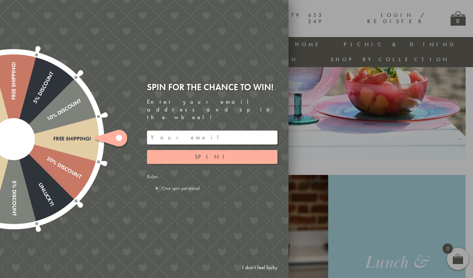
scroll to position [346, 0]
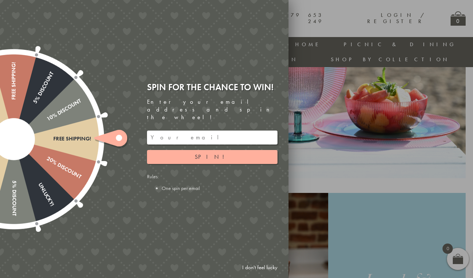
click at [421, 27] on div at bounding box center [236, 139] width 473 height 278
click at [381, 68] on div at bounding box center [236, 139] width 473 height 278
click at [258, 269] on link "I don't feel lucky" at bounding box center [259, 268] width 43 height 14
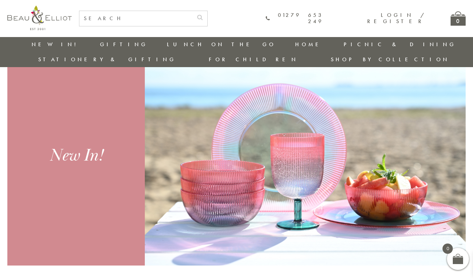
scroll to position [256, 0]
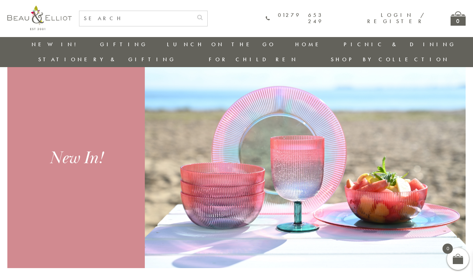
click at [216, 170] on img at bounding box center [305, 158] width 321 height 220
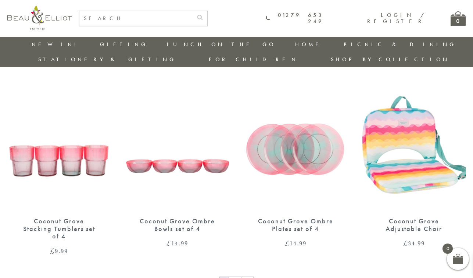
scroll to position [1091, 0]
click at [50, 143] on img at bounding box center [59, 143] width 104 height 134
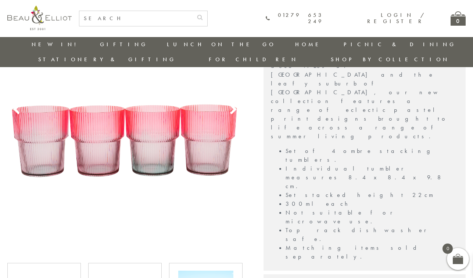
scroll to position [256, 0]
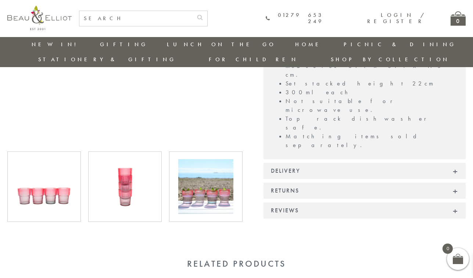
click at [136, 176] on img at bounding box center [124, 186] width 55 height 55
click at [189, 179] on img at bounding box center [205, 186] width 55 height 55
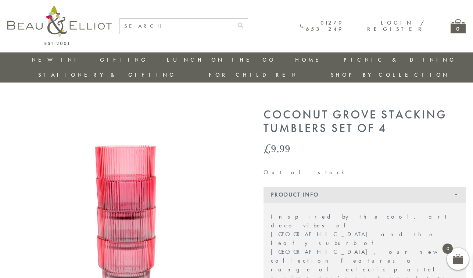
scroll to position [0, 0]
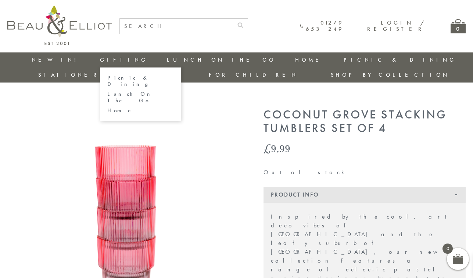
click at [107, 91] on link "Lunch On The Go" at bounding box center [140, 97] width 66 height 13
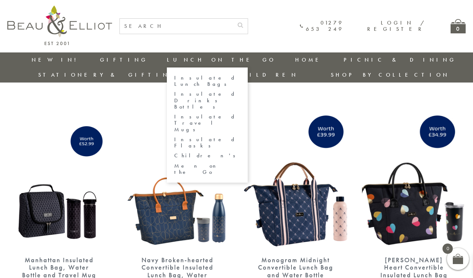
click at [167, 60] on link "Lunch On The Go" at bounding box center [221, 59] width 109 height 7
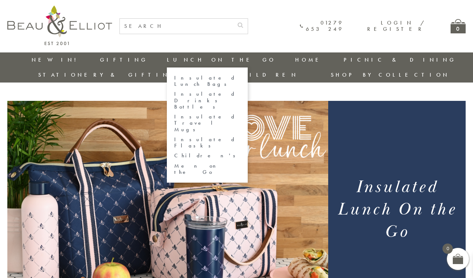
click at [174, 77] on link "Insulated Lunch Bags" at bounding box center [207, 81] width 66 height 13
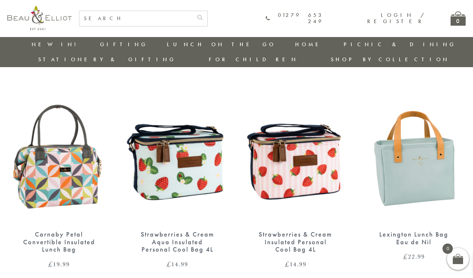
scroll to position [456, 1]
click at [289, 135] on img at bounding box center [296, 157] width 104 height 134
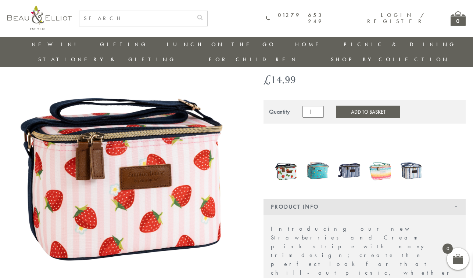
scroll to position [53, 0]
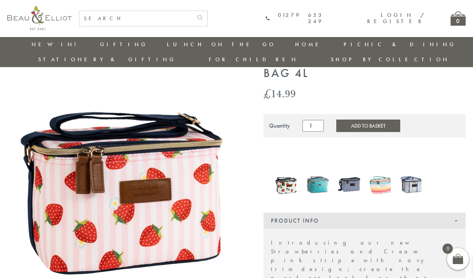
click at [198, 179] on img at bounding box center [124, 183] width 235 height 286
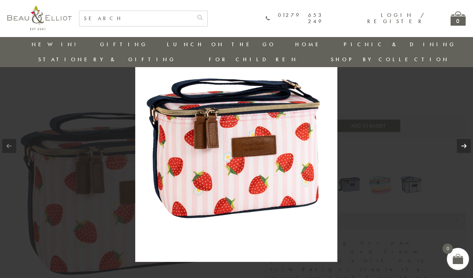
click at [462, 144] on link at bounding box center [464, 146] width 14 height 14
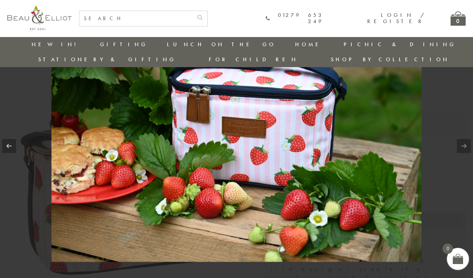
click at [462, 145] on link at bounding box center [464, 146] width 14 height 14
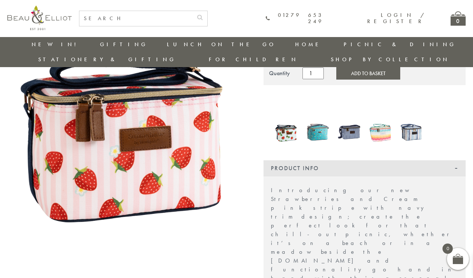
scroll to position [79, 0]
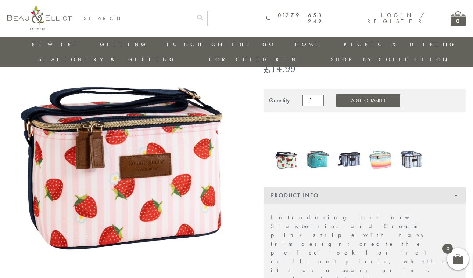
click at [356, 144] on img at bounding box center [349, 159] width 24 height 31
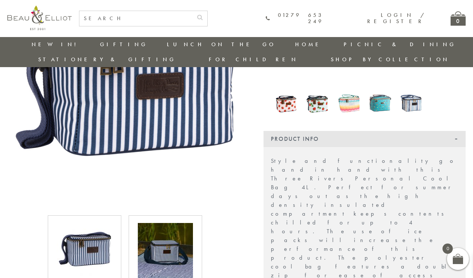
scroll to position [94, 0]
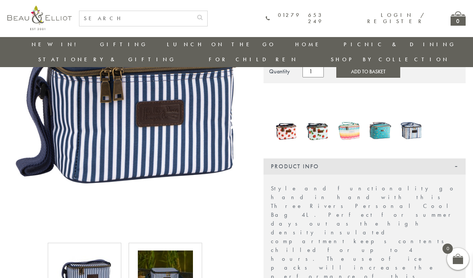
click at [419, 117] on img at bounding box center [411, 130] width 24 height 31
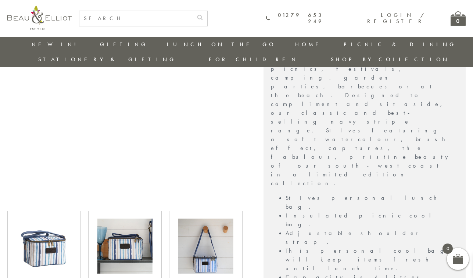
scroll to position [245, 0]
click at [220, 218] on img at bounding box center [205, 245] width 55 height 55
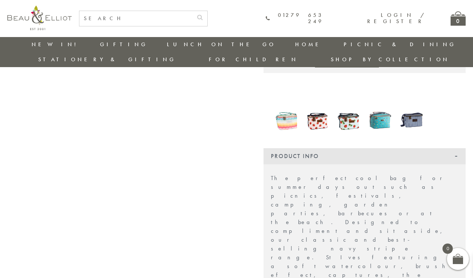
scroll to position [101, 0]
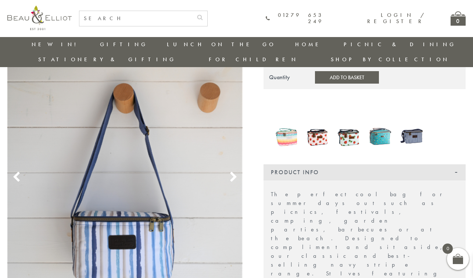
click at [376, 123] on img at bounding box center [380, 136] width 24 height 31
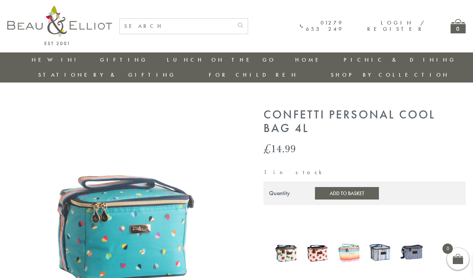
click at [364, 237] on div at bounding box center [348, 253] width 31 height 33
click at [349, 238] on img at bounding box center [349, 252] width 24 height 29
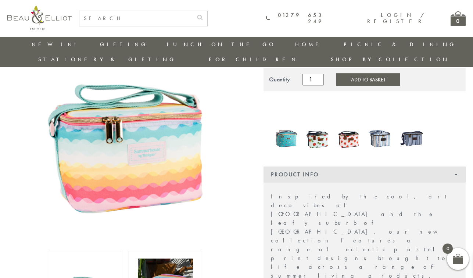
scroll to position [63, 0]
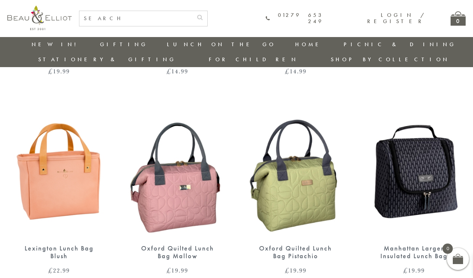
scroll to position [650, 1]
click at [179, 168] on img at bounding box center [178, 171] width 104 height 134
click at [407, 156] on img at bounding box center [414, 171] width 104 height 134
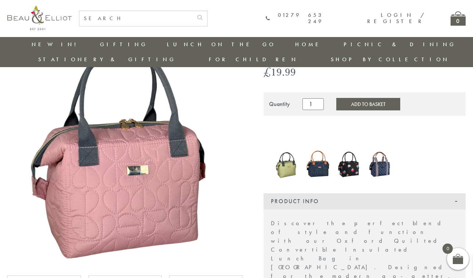
scroll to position [61, 1]
click at [180, 140] on img at bounding box center [124, 149] width 235 height 235
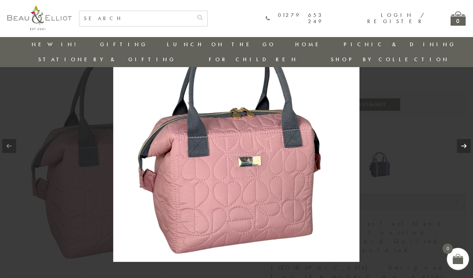
click at [461, 147] on link at bounding box center [464, 146] width 14 height 14
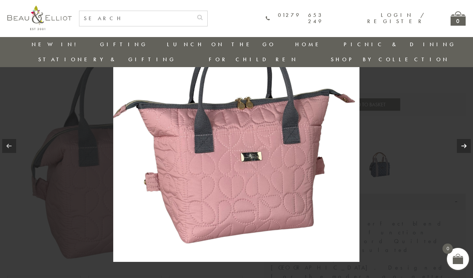
click at [461, 147] on link at bounding box center [464, 146] width 14 height 14
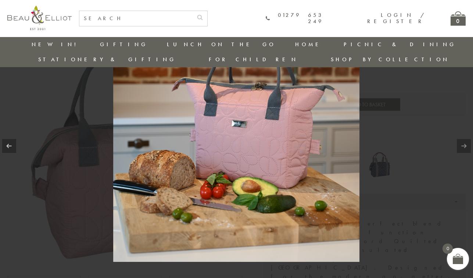
click at [461, 147] on link at bounding box center [464, 146] width 14 height 14
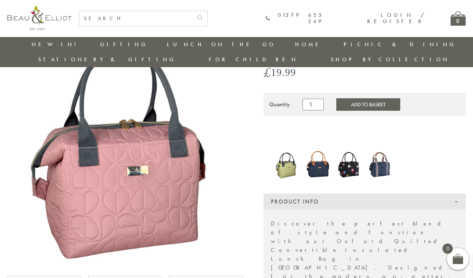
click at [348, 148] on img at bounding box center [349, 164] width 24 height 32
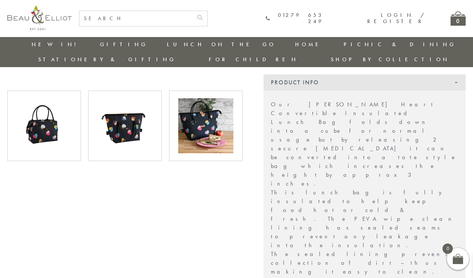
scroll to position [247, 0]
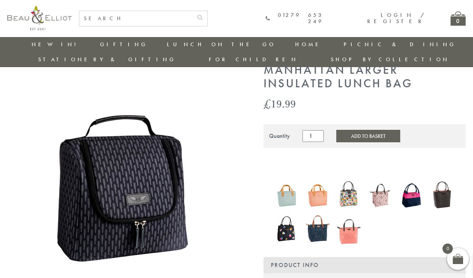
scroll to position [30, 1]
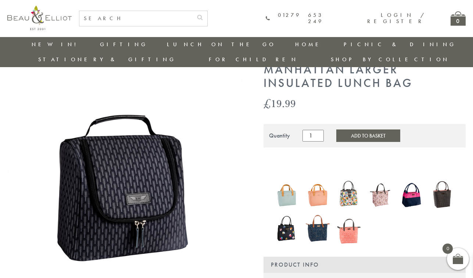
click at [145, 162] on img at bounding box center [124, 180] width 235 height 235
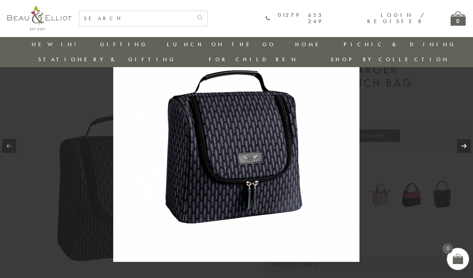
click at [463, 143] on link at bounding box center [464, 146] width 14 height 14
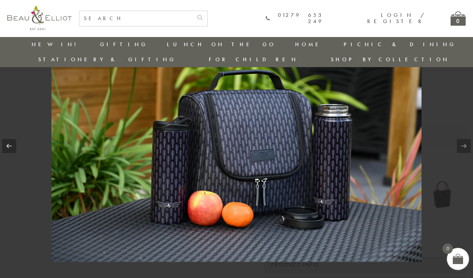
click at [463, 143] on link at bounding box center [464, 146] width 14 height 14
click at [462, 148] on link at bounding box center [464, 146] width 14 height 14
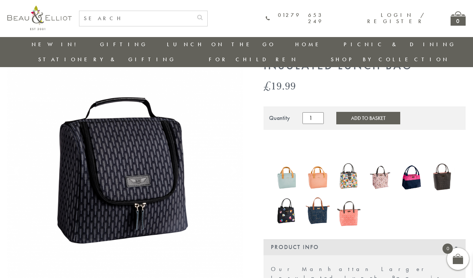
scroll to position [53, 1]
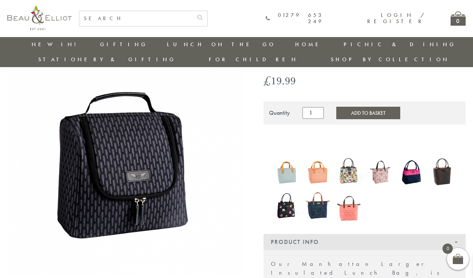
click at [274, 192] on img at bounding box center [286, 206] width 24 height 28
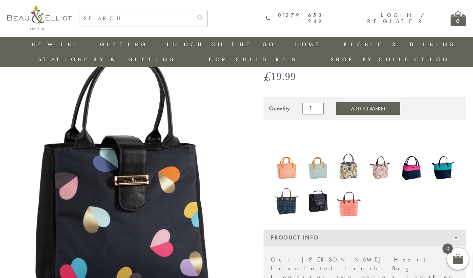
scroll to position [36, 0]
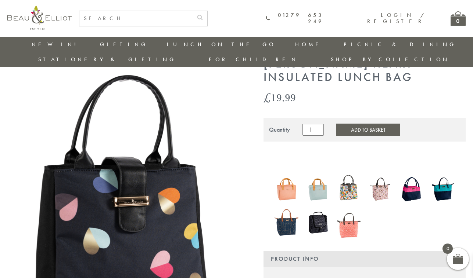
click at [378, 177] on img at bounding box center [380, 189] width 24 height 31
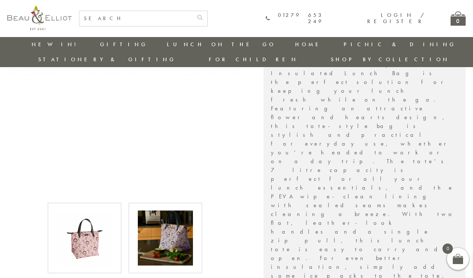
scroll to position [252, 0]
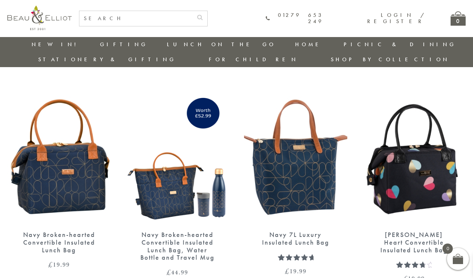
scroll to position [863, 1]
click at [306, 156] on img at bounding box center [296, 158] width 104 height 134
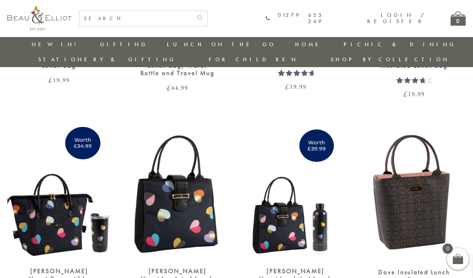
scroll to position [1048, 1]
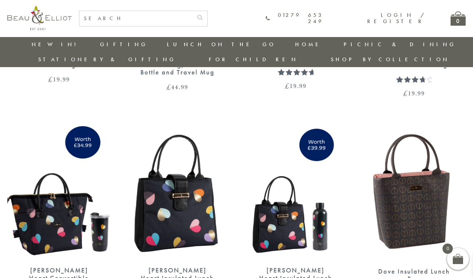
click at [196, 172] on img at bounding box center [178, 193] width 104 height 134
click at [392, 172] on img at bounding box center [414, 193] width 104 height 134
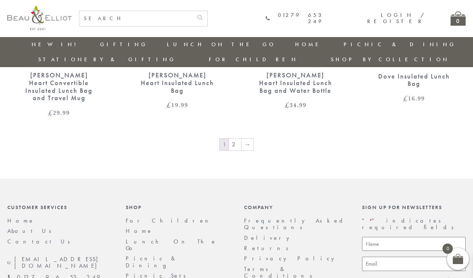
scroll to position [1192, 1]
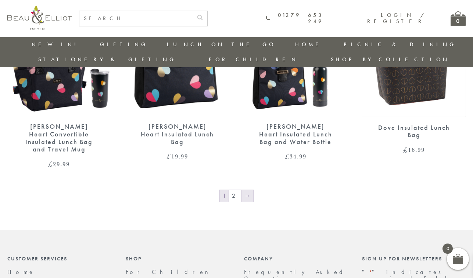
click at [245, 190] on link "→" at bounding box center [247, 196] width 12 height 12
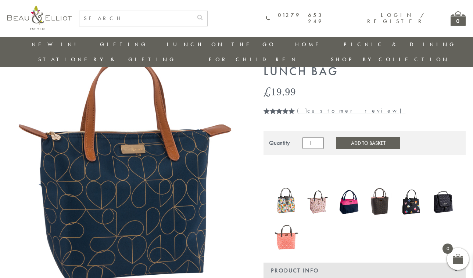
scroll to position [41, 0]
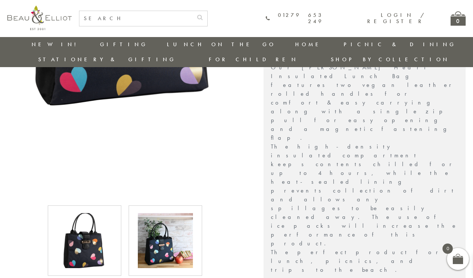
scroll to position [251, 0]
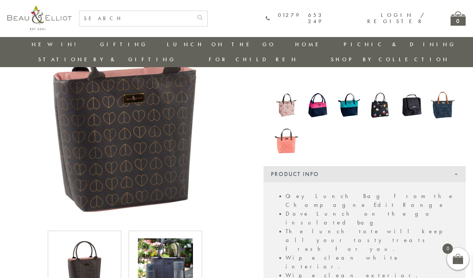
scroll to position [115, 0]
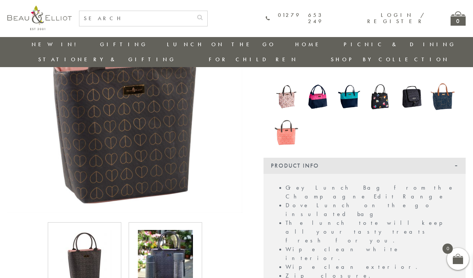
click at [164, 237] on img at bounding box center [165, 257] width 55 height 55
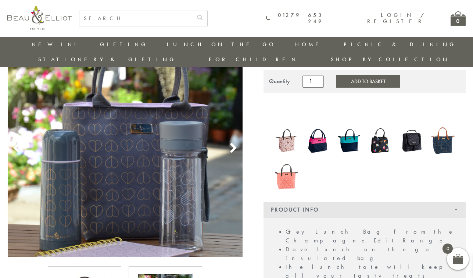
scroll to position [70, 0]
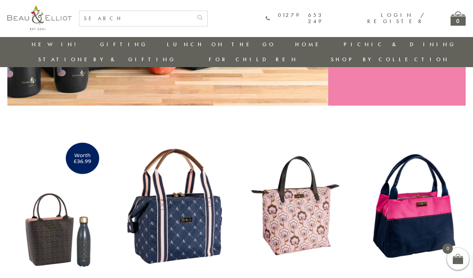
scroll to position [218, 0]
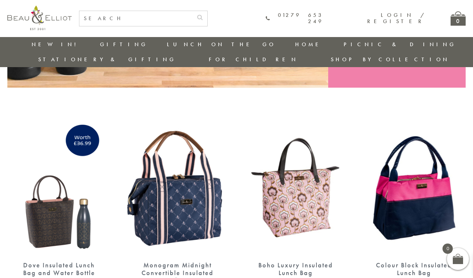
click at [189, 188] on img at bounding box center [178, 188] width 104 height 134
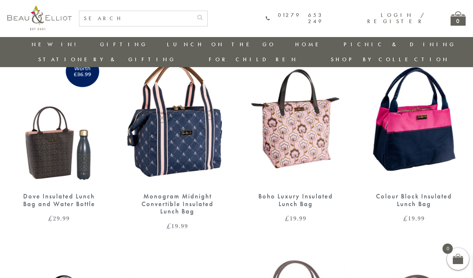
scroll to position [284, 0]
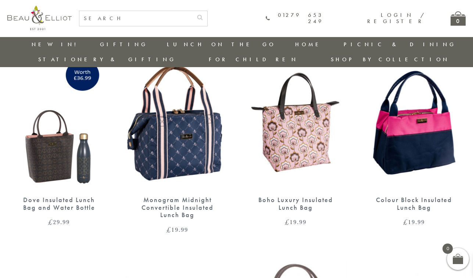
click at [422, 140] on img at bounding box center [414, 122] width 104 height 134
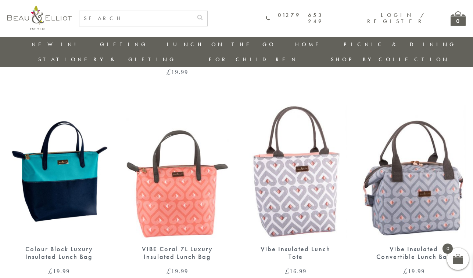
scroll to position [442, 1]
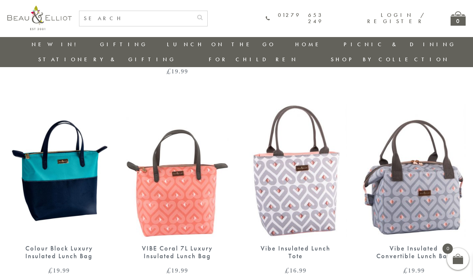
click at [82, 151] on img at bounding box center [59, 171] width 104 height 134
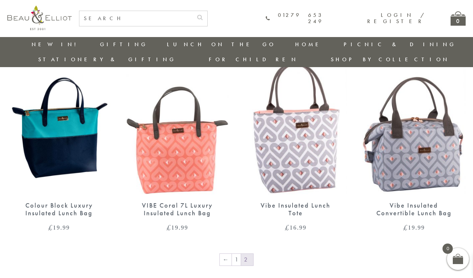
scroll to position [476, 1]
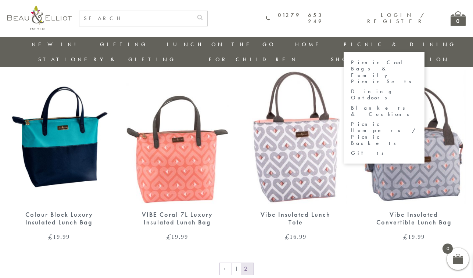
click at [351, 63] on link "Picnic Cool Bags & Family Picnic Sets" at bounding box center [384, 72] width 66 height 25
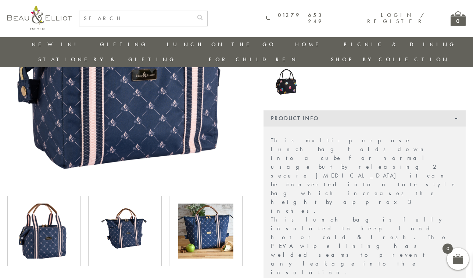
click at [130, 213] on img at bounding box center [124, 231] width 55 height 55
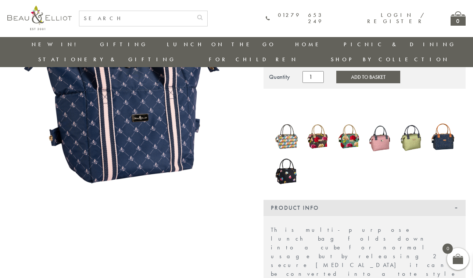
scroll to position [75, 0]
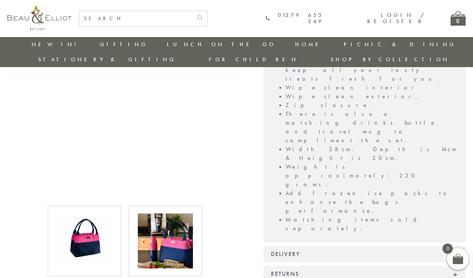
click at [149, 219] on img at bounding box center [165, 241] width 55 height 55
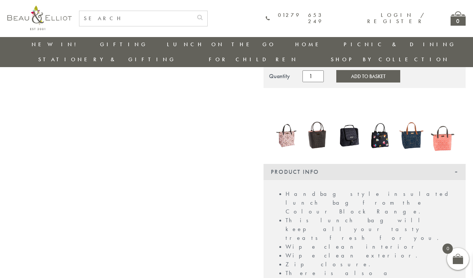
scroll to position [98, 0]
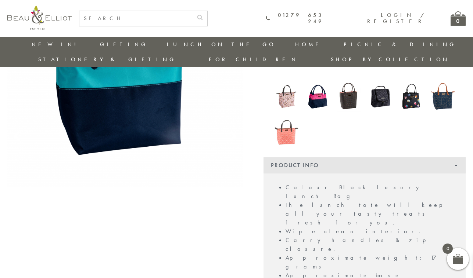
scroll to position [90, 0]
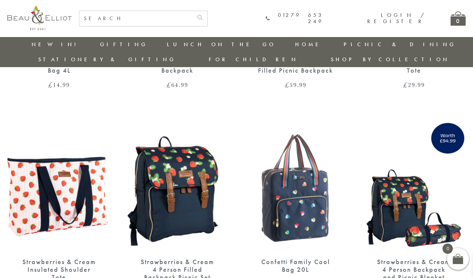
scroll to position [1043, 1]
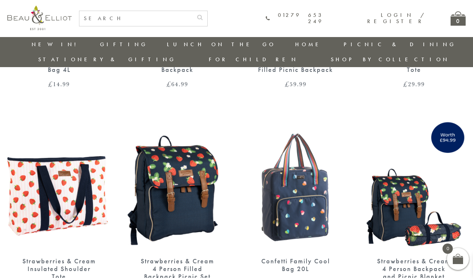
click at [314, 174] on img at bounding box center [296, 184] width 104 height 134
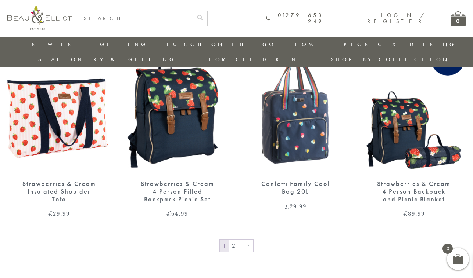
scroll to position [1150, 1]
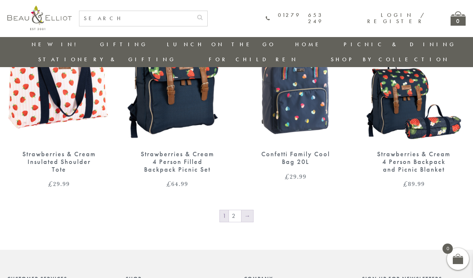
click at [248, 210] on link "→" at bounding box center [247, 216] width 12 height 12
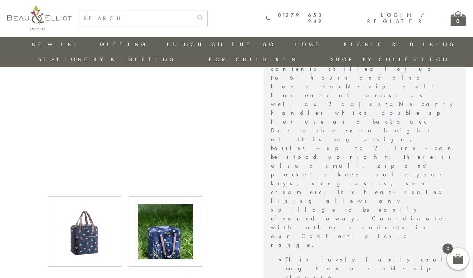
scroll to position [263, 0]
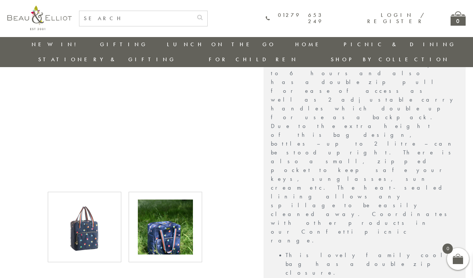
click at [176, 206] on img at bounding box center [165, 227] width 55 height 55
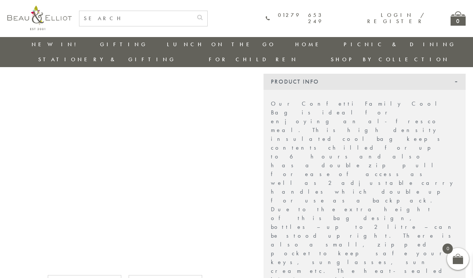
scroll to position [176, 0]
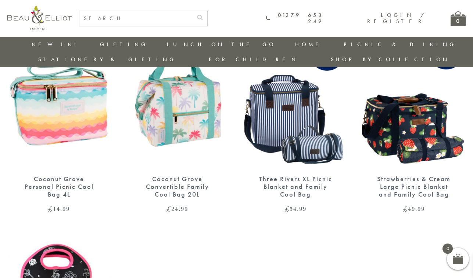
scroll to position [610, 0]
